Goal: Information Seeking & Learning: Learn about a topic

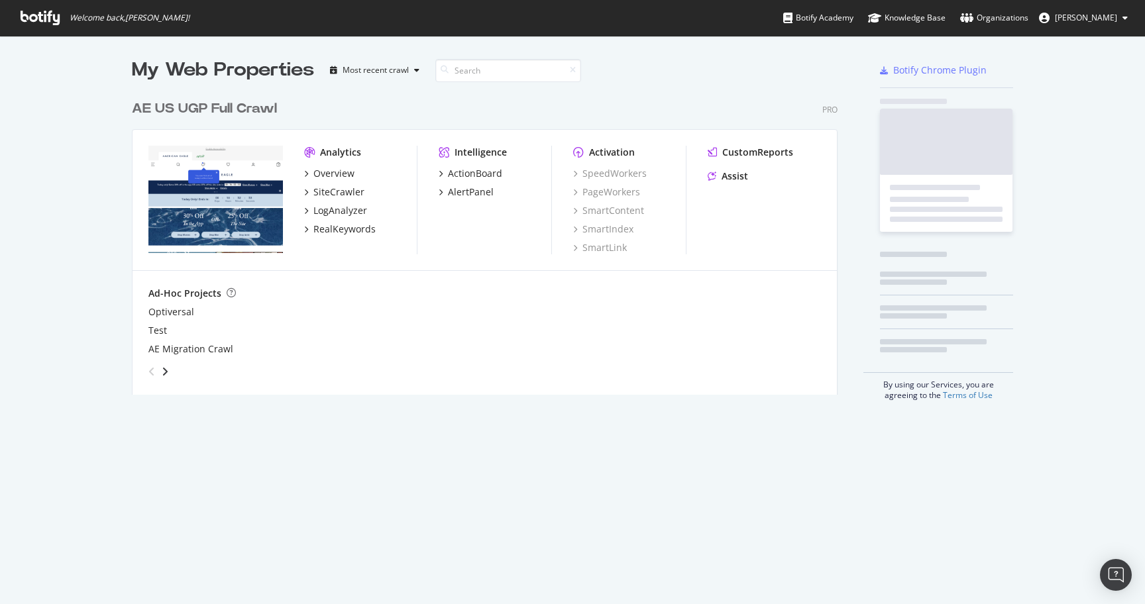
scroll to position [604, 1145]
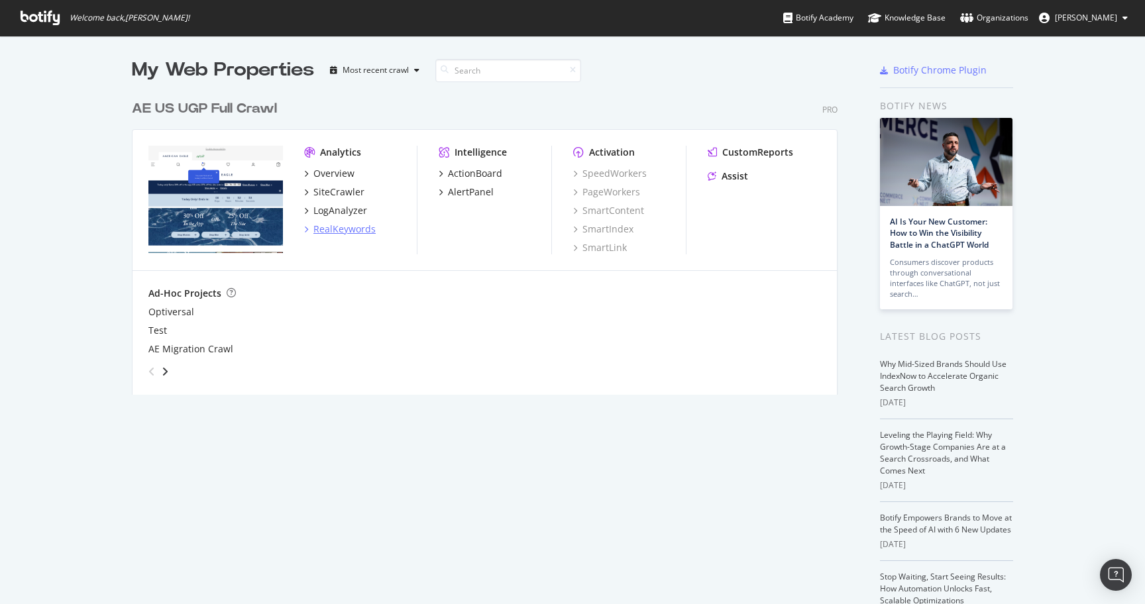
click at [362, 228] on div "RealKeywords" at bounding box center [344, 229] width 62 height 13
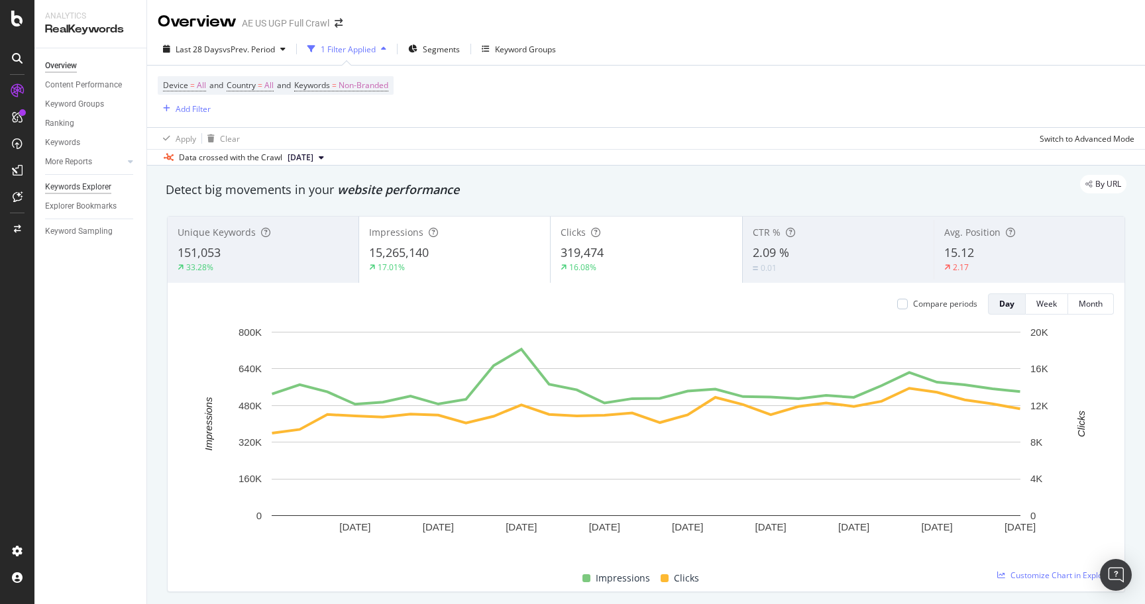
click at [84, 186] on div "Keywords Explorer" at bounding box center [78, 187] width 66 height 14
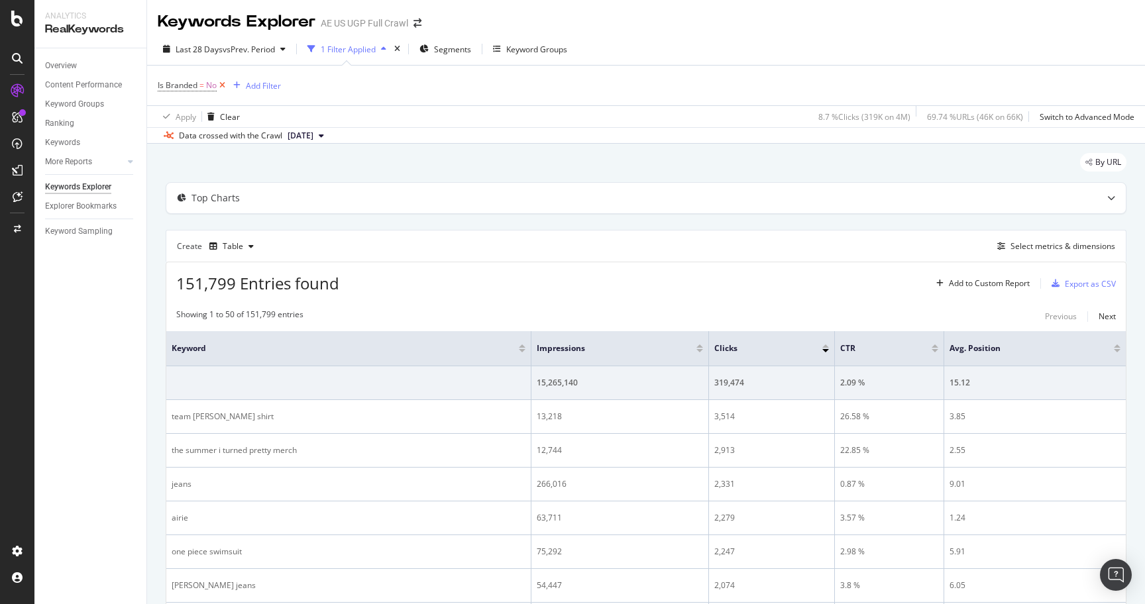
click at [224, 84] on icon at bounding box center [222, 85] width 11 height 13
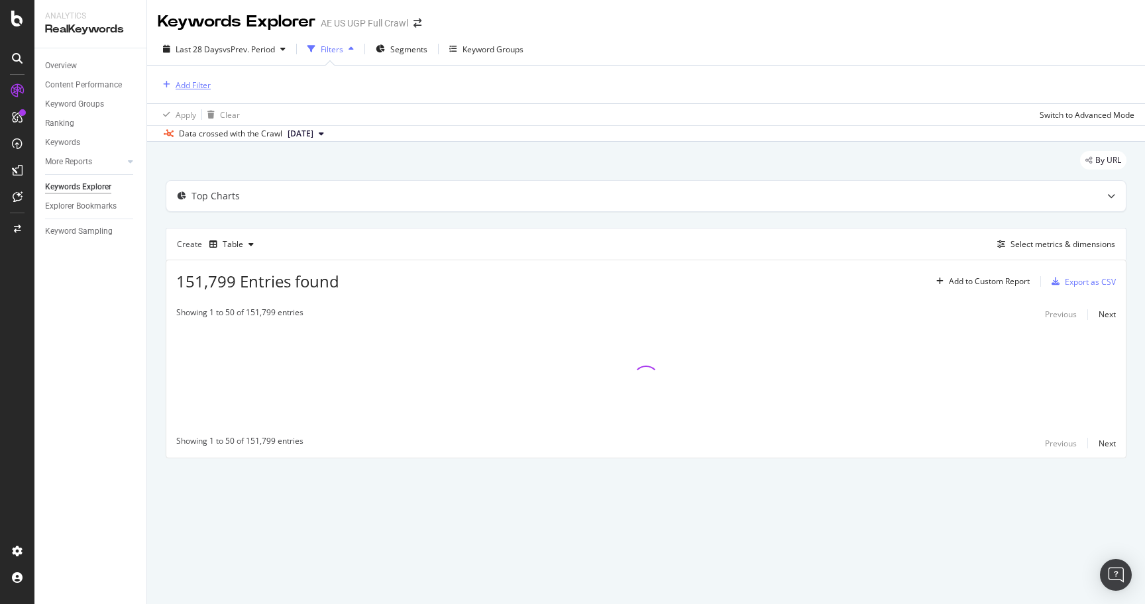
click at [191, 85] on div "Add Filter" at bounding box center [193, 85] width 35 height 11
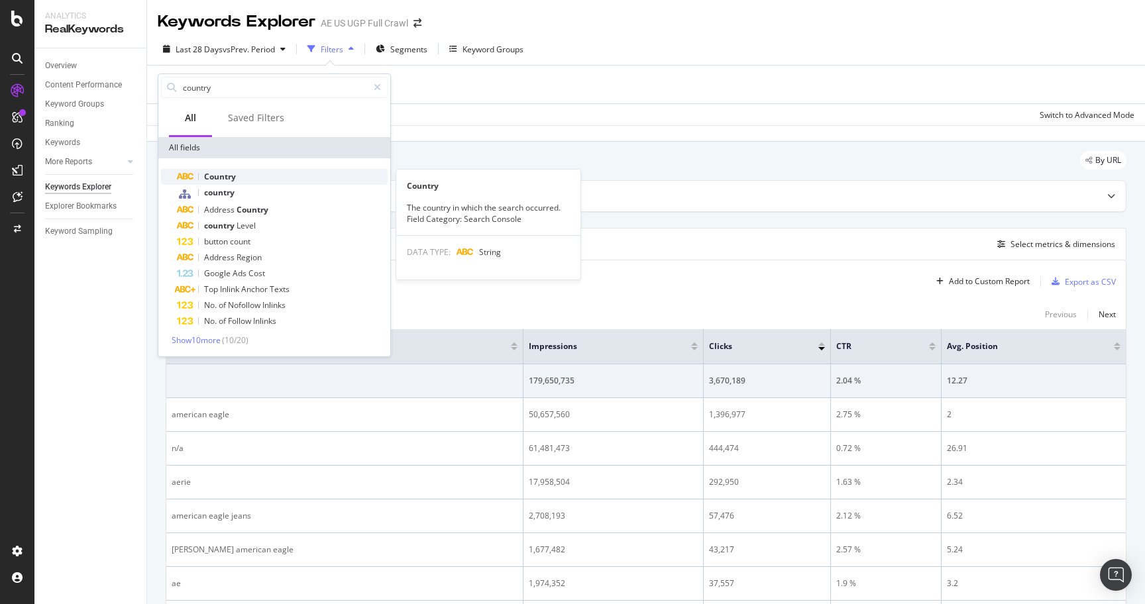
type input "country"
click at [223, 178] on span "Country" at bounding box center [220, 176] width 32 height 11
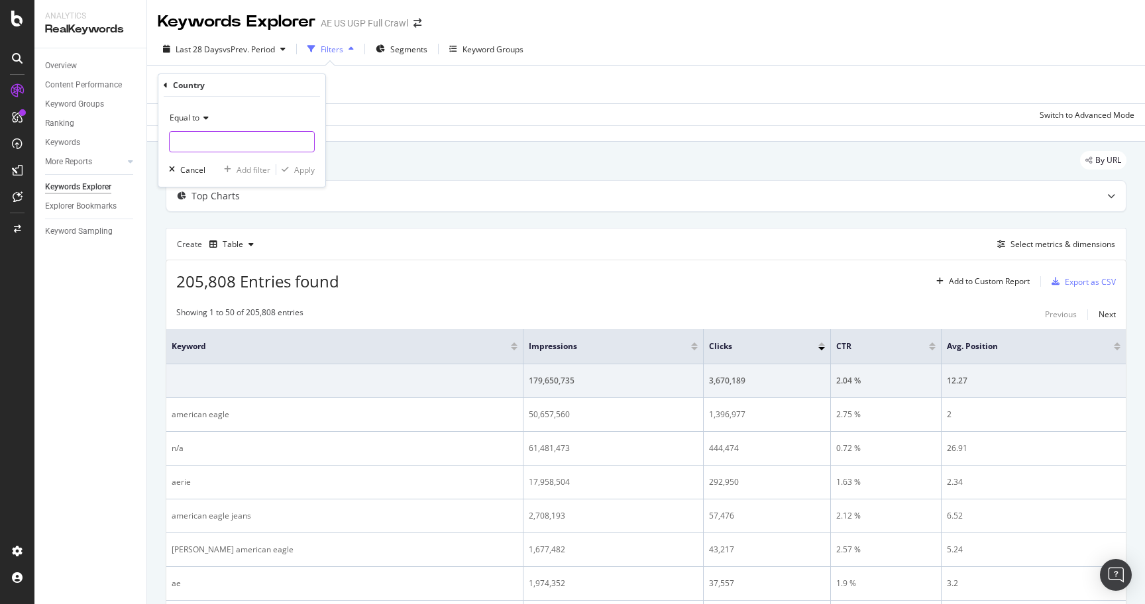
click at [237, 142] on input "text" at bounding box center [242, 141] width 144 height 21
type input "usa"
click at [307, 173] on div "Apply" at bounding box center [304, 169] width 21 height 11
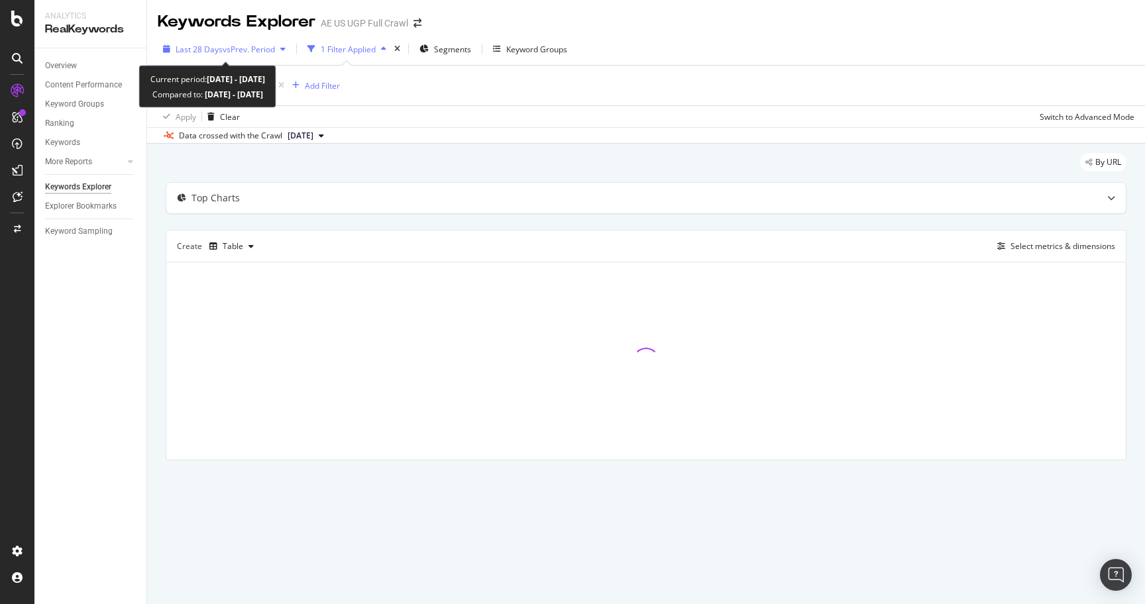
click at [217, 49] on span "Last 28 Days" at bounding box center [199, 49] width 47 height 11
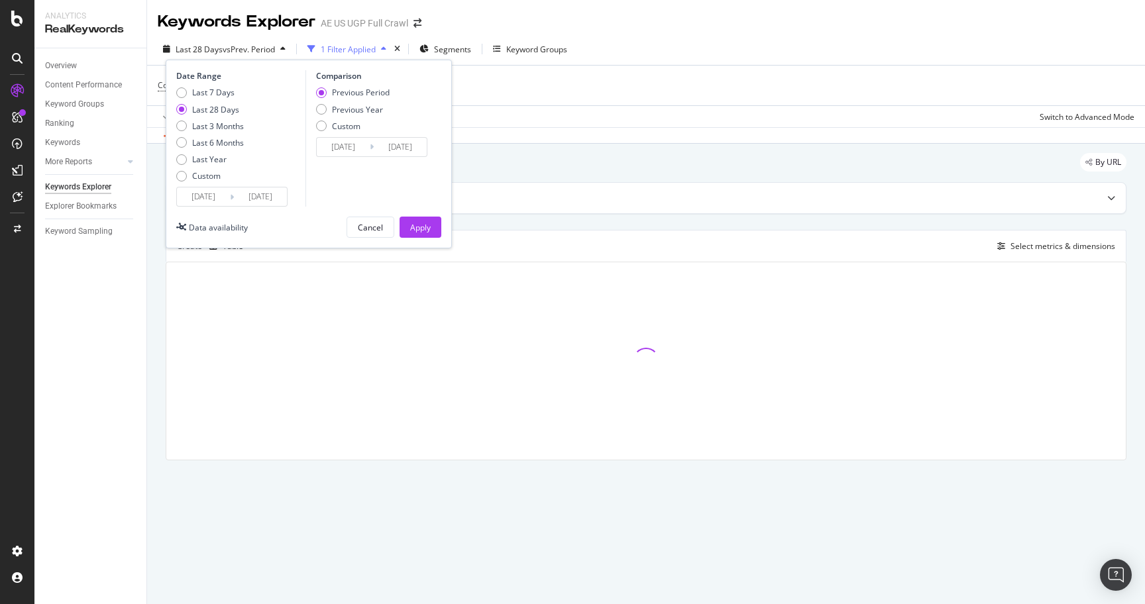
click at [222, 194] on input "[DATE]" at bounding box center [203, 197] width 53 height 19
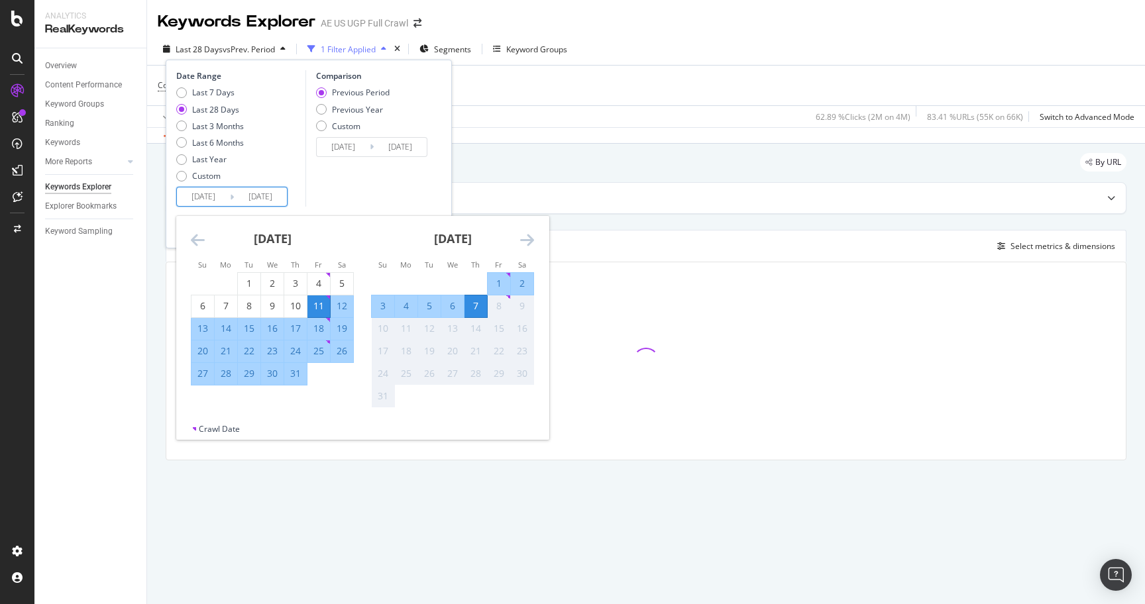
click at [197, 245] on icon "Move backward to switch to the previous month." at bounding box center [198, 240] width 14 height 16
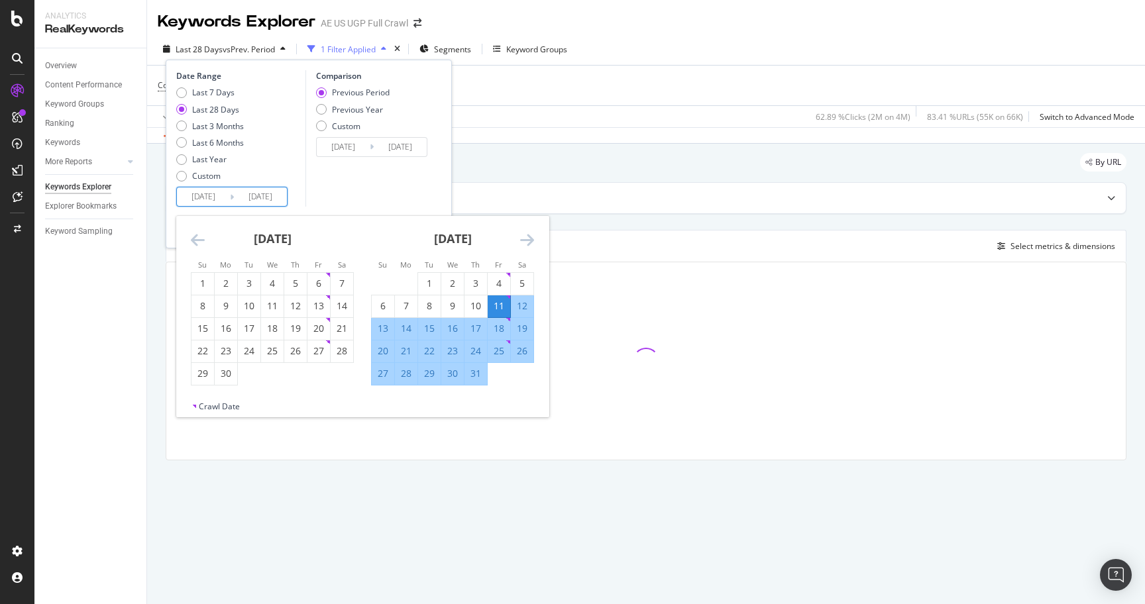
click at [197, 245] on icon "Move backward to switch to the previous month." at bounding box center [198, 240] width 14 height 16
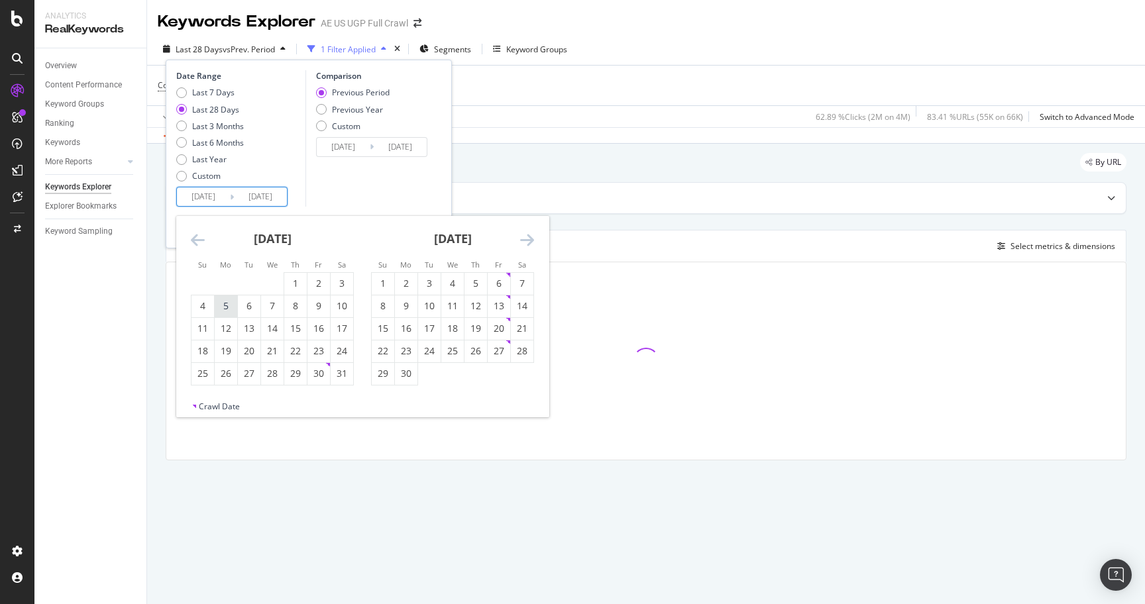
drag, startPoint x: 204, startPoint y: 302, endPoint x: 217, endPoint y: 301, distance: 13.3
click at [205, 302] on div "4" at bounding box center [203, 306] width 23 height 13
type input "[DATE]"
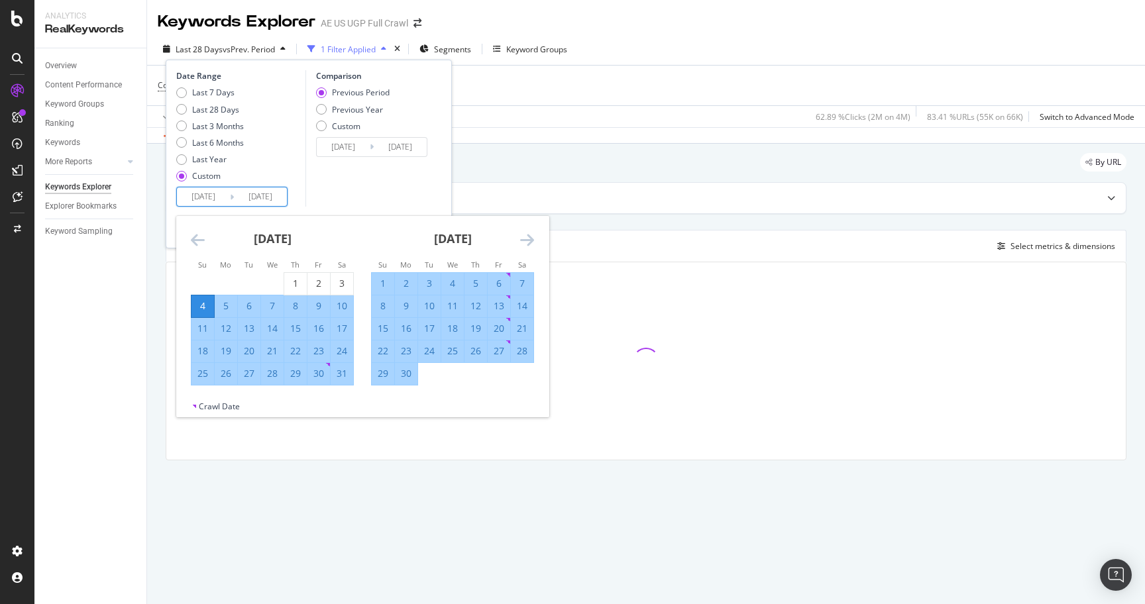
click at [266, 198] on input "[DATE]" at bounding box center [260, 197] width 53 height 19
click at [524, 240] on icon "Move forward to switch to the next month." at bounding box center [527, 240] width 14 height 16
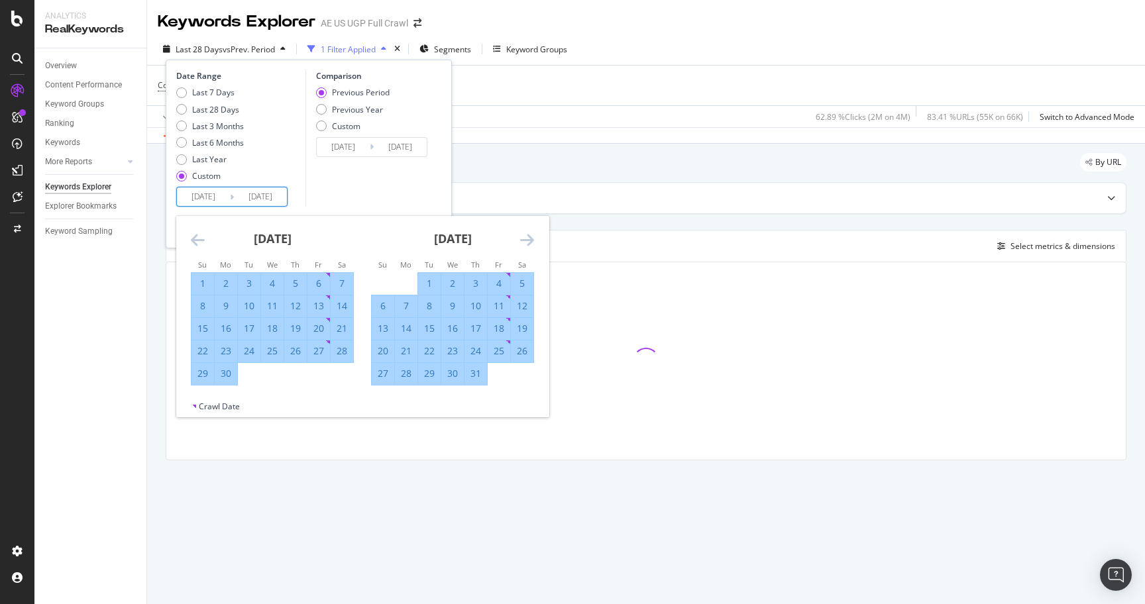
click at [524, 240] on icon "Move forward to switch to the next month." at bounding box center [527, 240] width 14 height 16
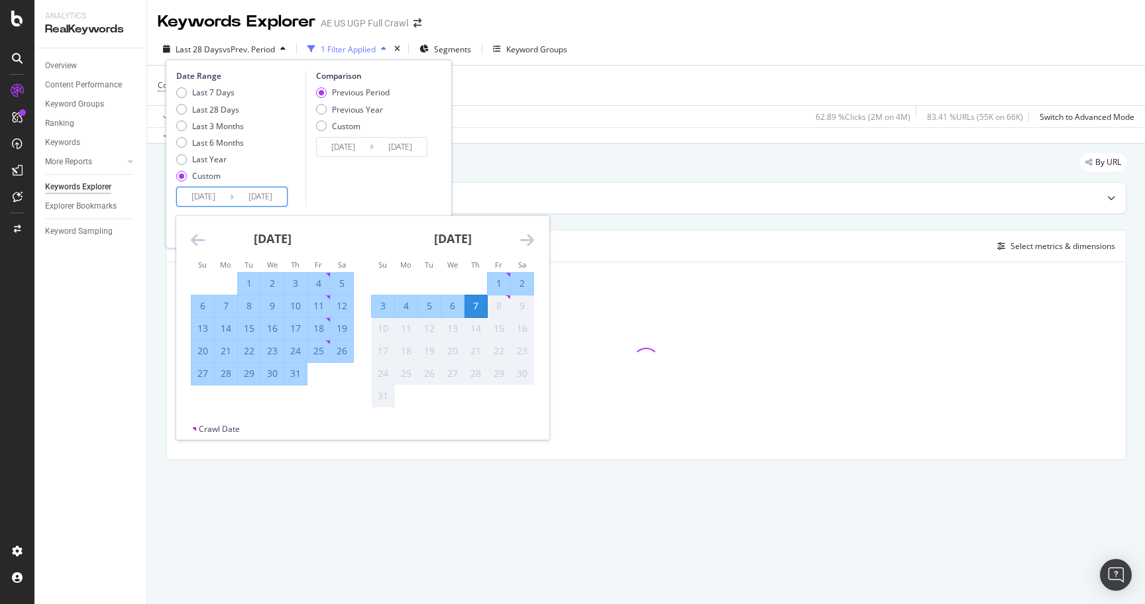
click at [525, 282] on div "2" at bounding box center [522, 283] width 23 height 13
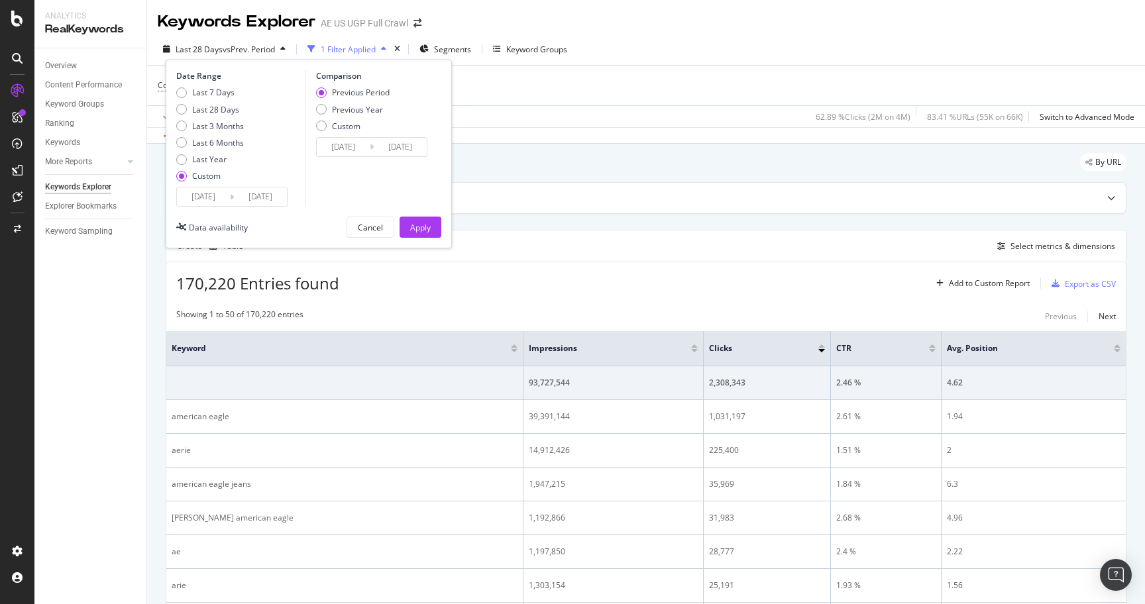
type input "[DATE]"
click at [369, 108] on div "Previous Year" at bounding box center [357, 109] width 51 height 11
type input "[DATE]"
click at [428, 224] on div "Apply" at bounding box center [420, 227] width 21 height 11
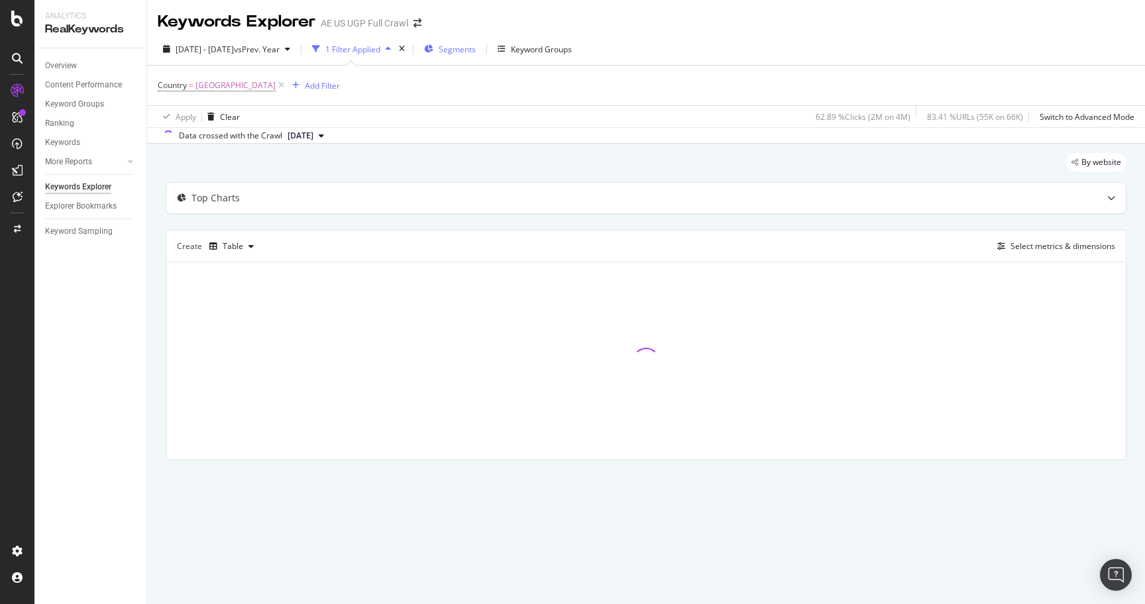
click at [476, 52] on span "Segments" at bounding box center [457, 49] width 37 height 11
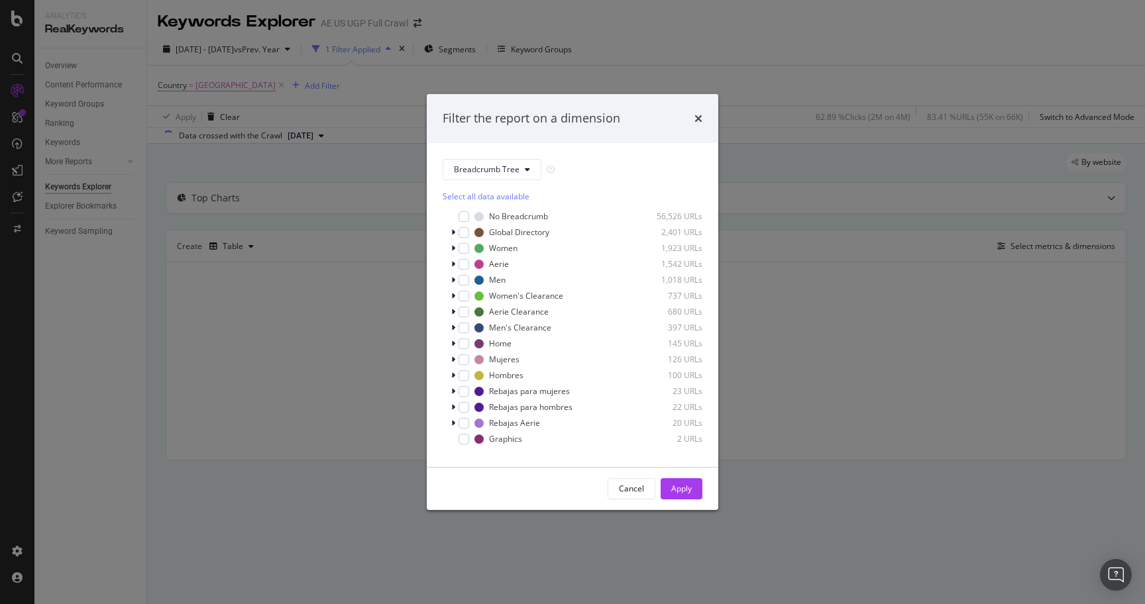
click at [555, 54] on div "Filter the report on a dimension Breadcrumb Tree Select all data available No B…" at bounding box center [572, 302] width 1145 height 604
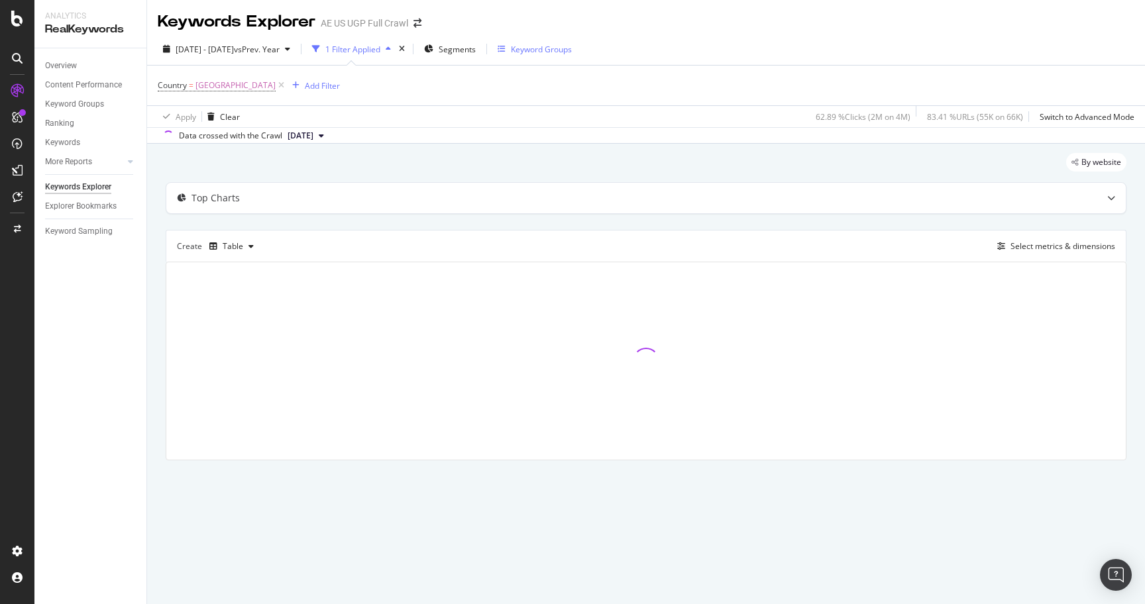
click at [565, 51] on div "Keyword Groups" at bounding box center [541, 49] width 61 height 11
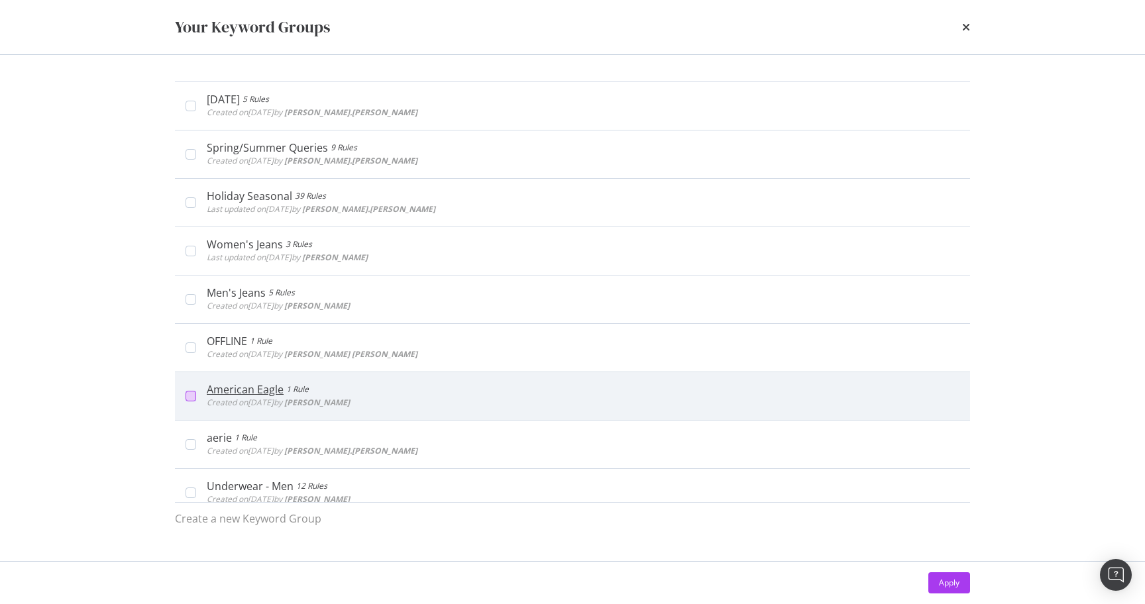
click at [187, 394] on div "modal" at bounding box center [191, 396] width 11 height 11
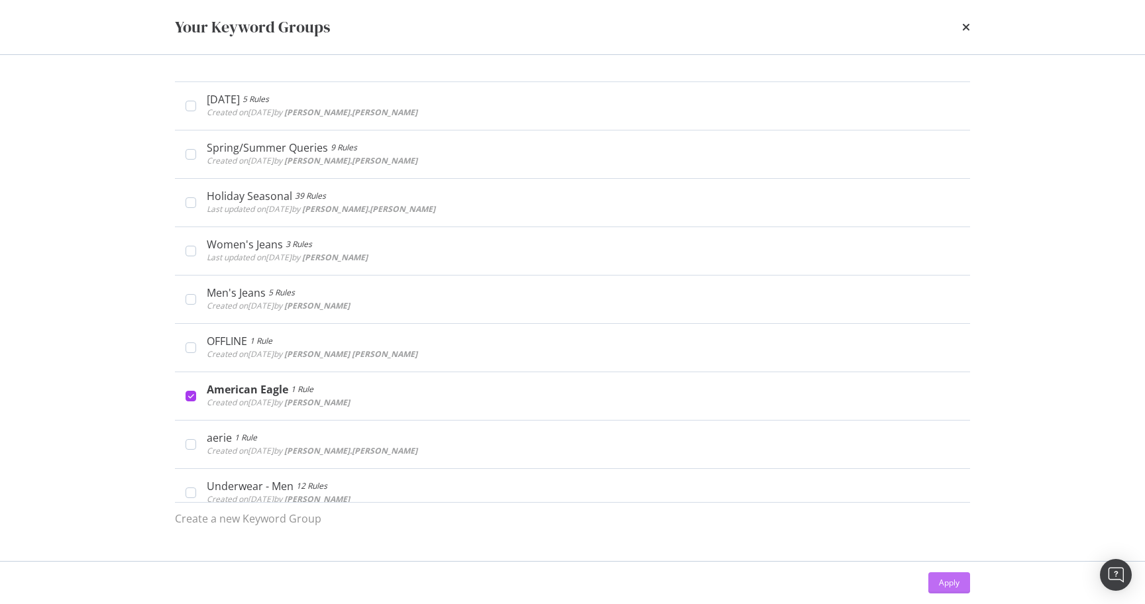
click at [958, 588] on div "Apply" at bounding box center [949, 582] width 21 height 11
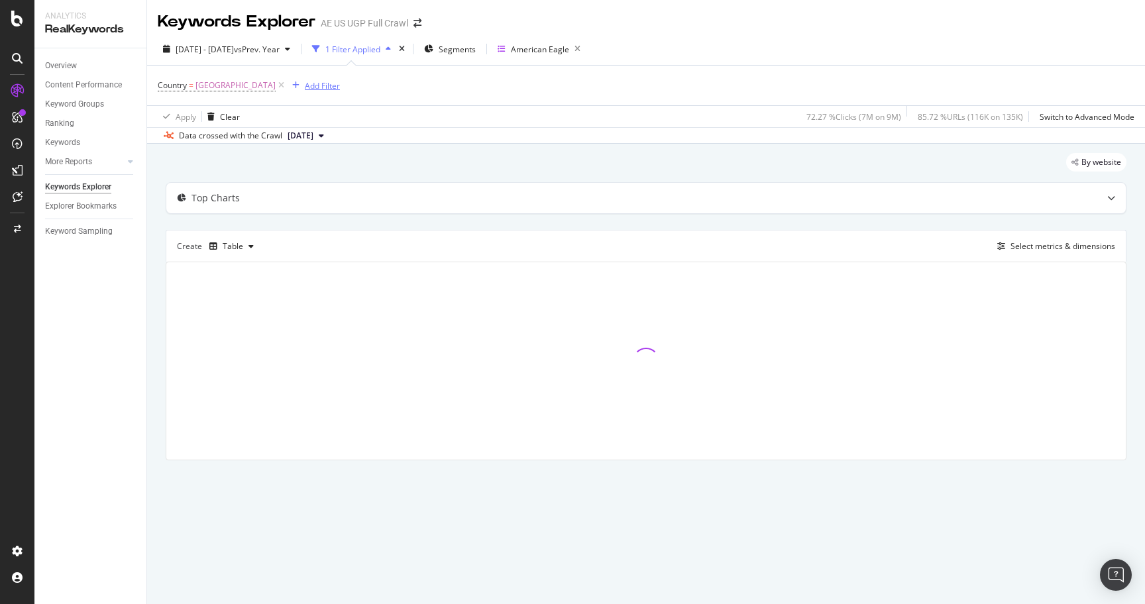
click at [316, 91] on div "Add Filter" at bounding box center [313, 85] width 53 height 15
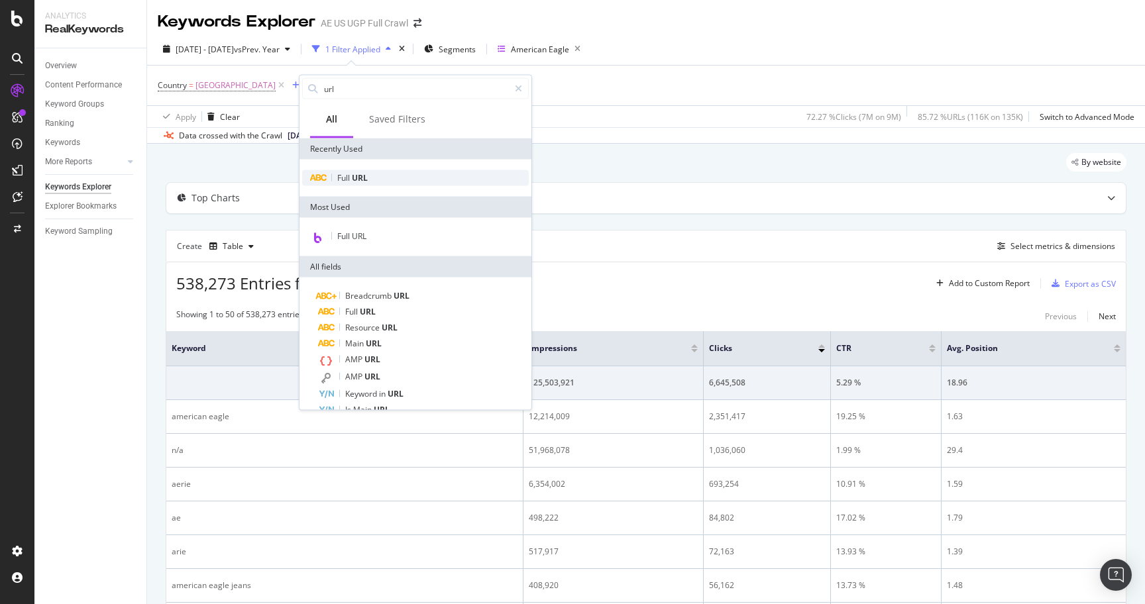
type input "url"
click at [358, 183] on div "Full URL" at bounding box center [415, 178] width 227 height 16
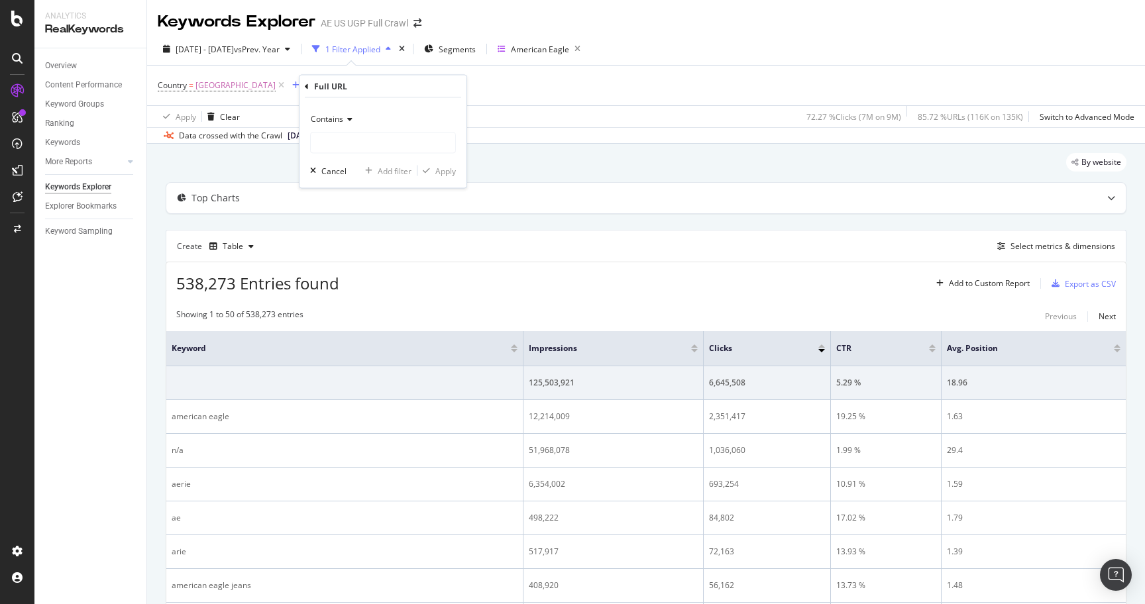
click at [351, 120] on icon at bounding box center [347, 119] width 9 height 8
click at [366, 267] on span "Doesn't contain" at bounding box center [346, 266] width 58 height 11
click at [371, 142] on input "text" at bounding box center [383, 143] width 144 height 21
type input "aerie"
click at [444, 169] on div "Apply" at bounding box center [445, 170] width 21 height 11
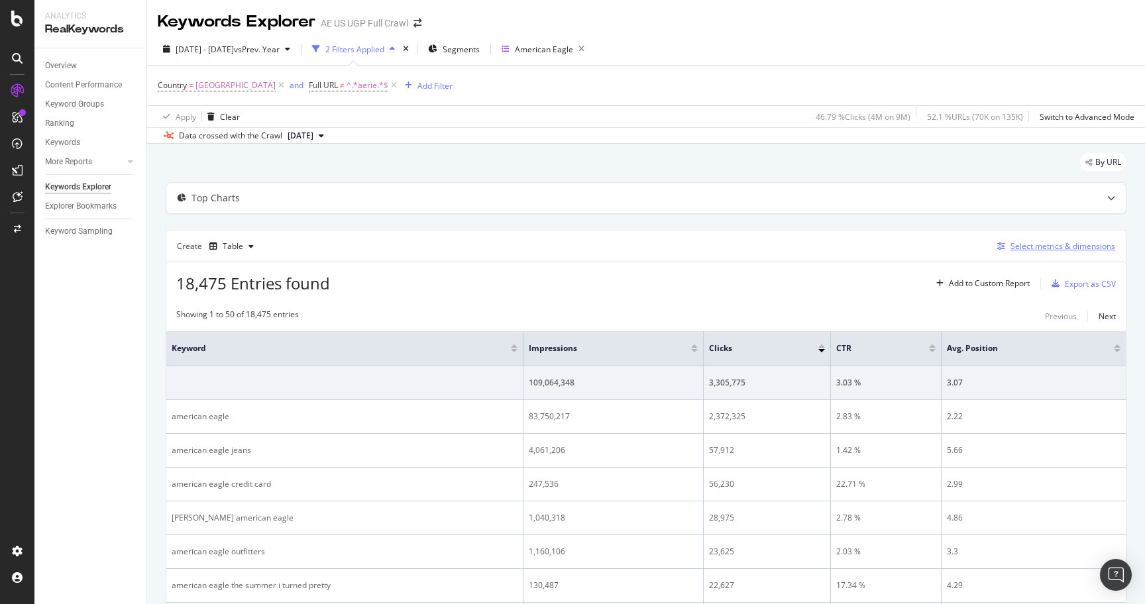
click at [1057, 248] on div "Select metrics & dimensions" at bounding box center [1063, 246] width 105 height 11
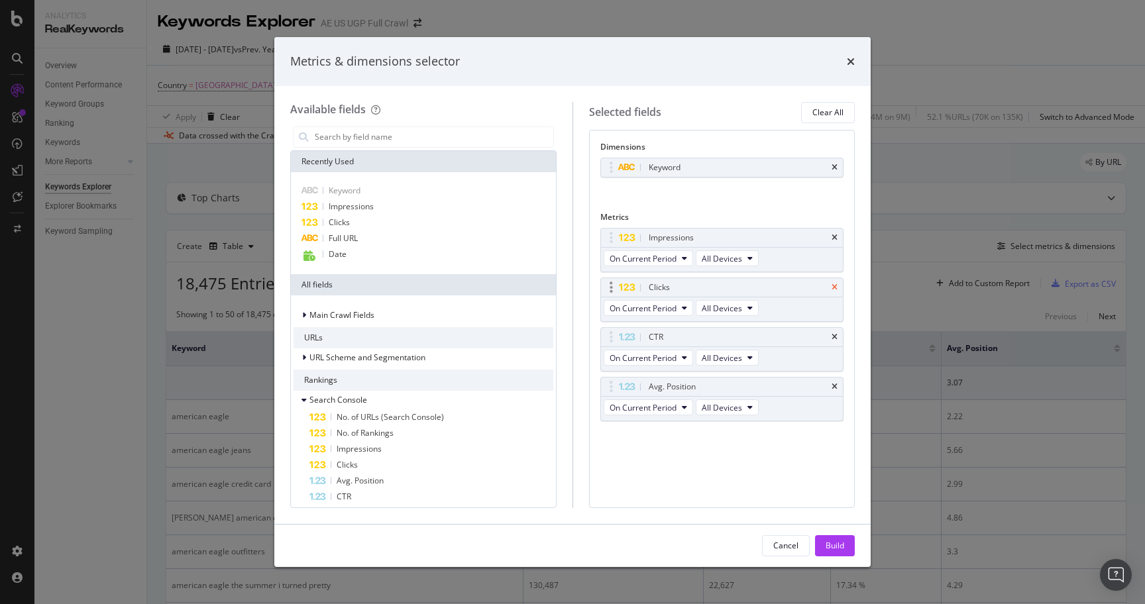
click at [836, 286] on icon "times" at bounding box center [835, 288] width 6 height 8
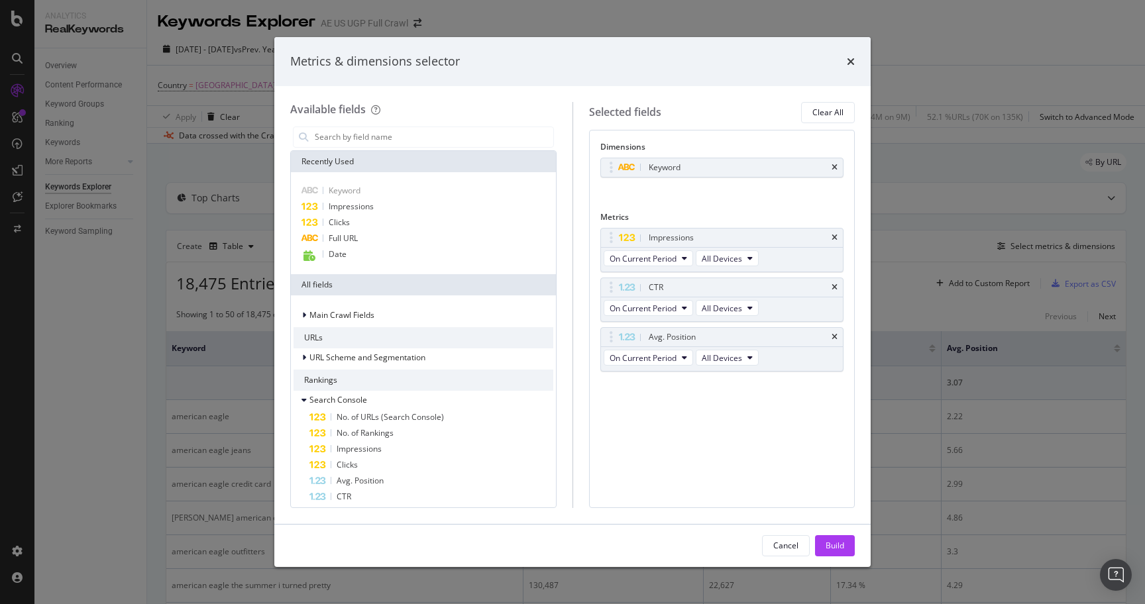
click at [836, 286] on icon "times" at bounding box center [835, 288] width 6 height 8
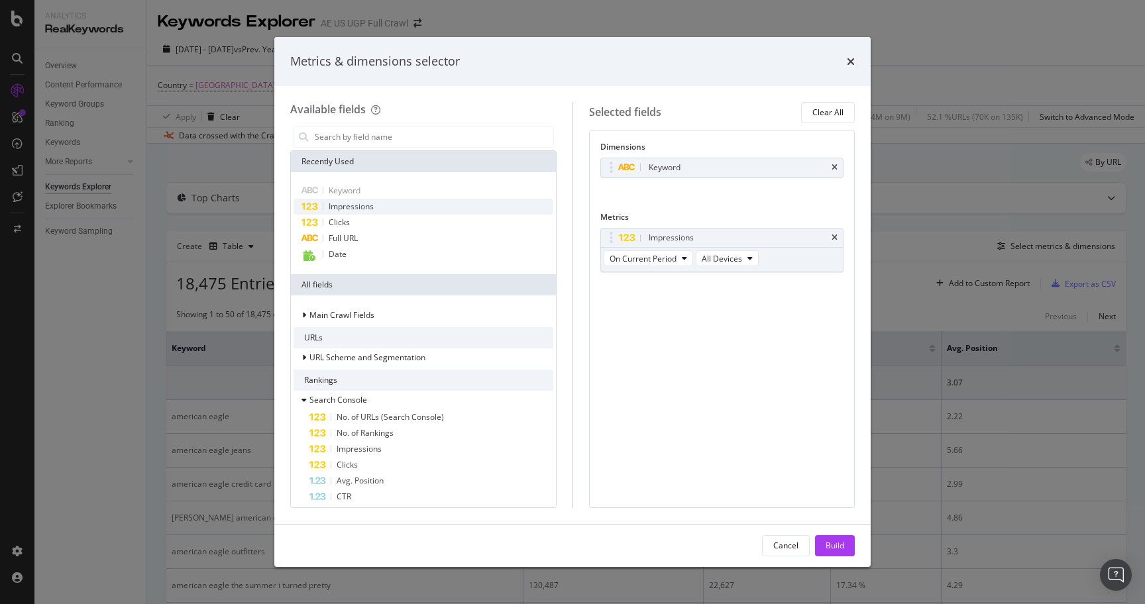
click at [412, 206] on div "Impressions" at bounding box center [424, 207] width 260 height 16
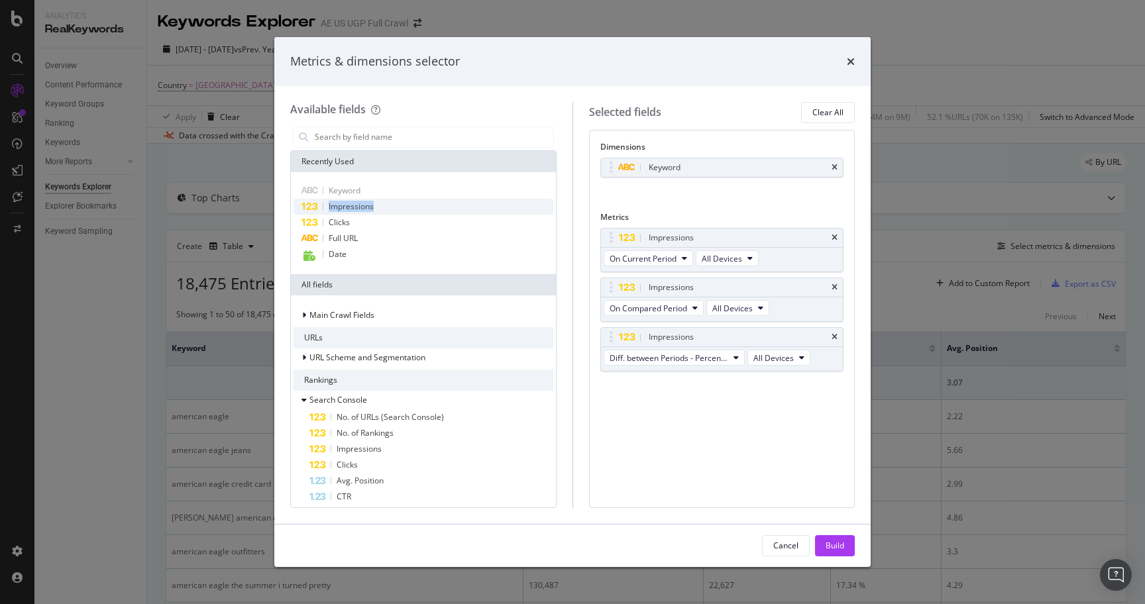
click at [412, 206] on div "Impressions" at bounding box center [424, 207] width 260 height 16
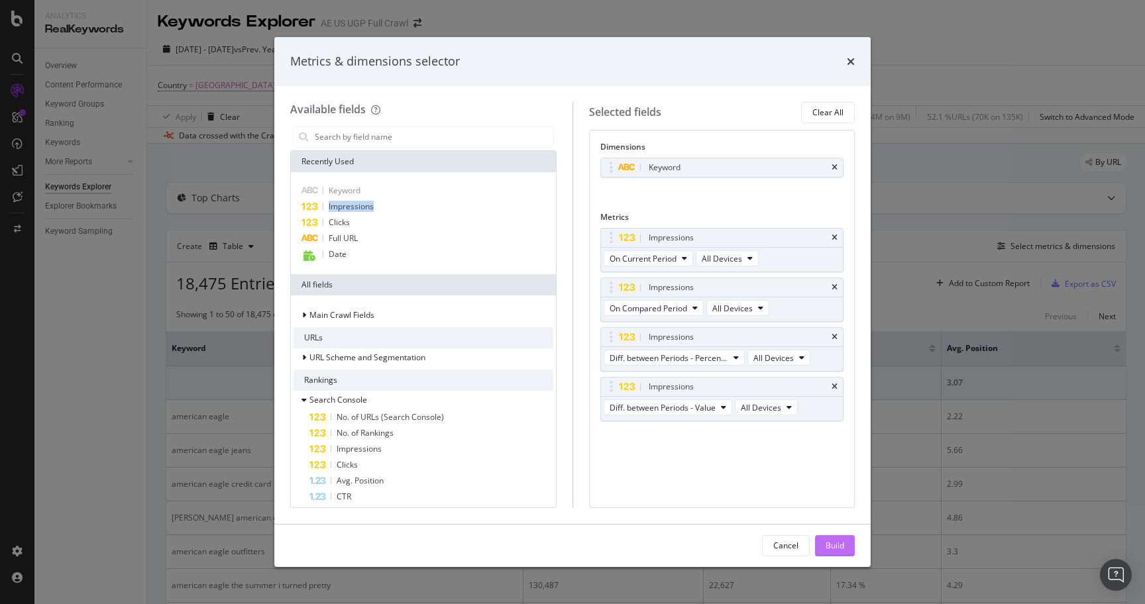
click at [832, 541] on div "Build" at bounding box center [835, 545] width 19 height 11
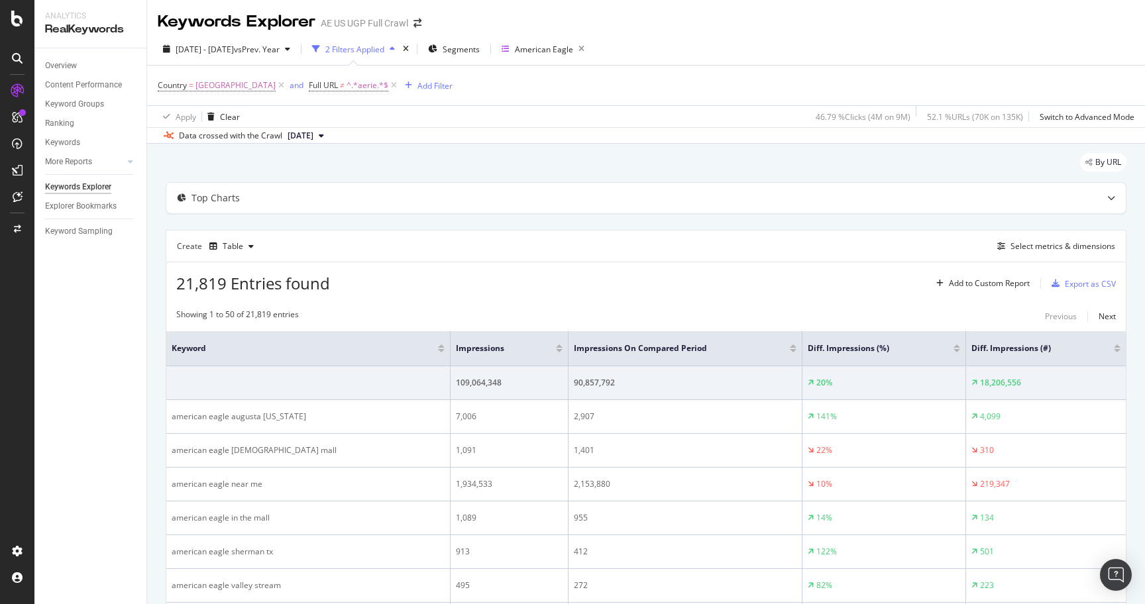
scroll to position [1, 0]
